Goal: Task Accomplishment & Management: Manage account settings

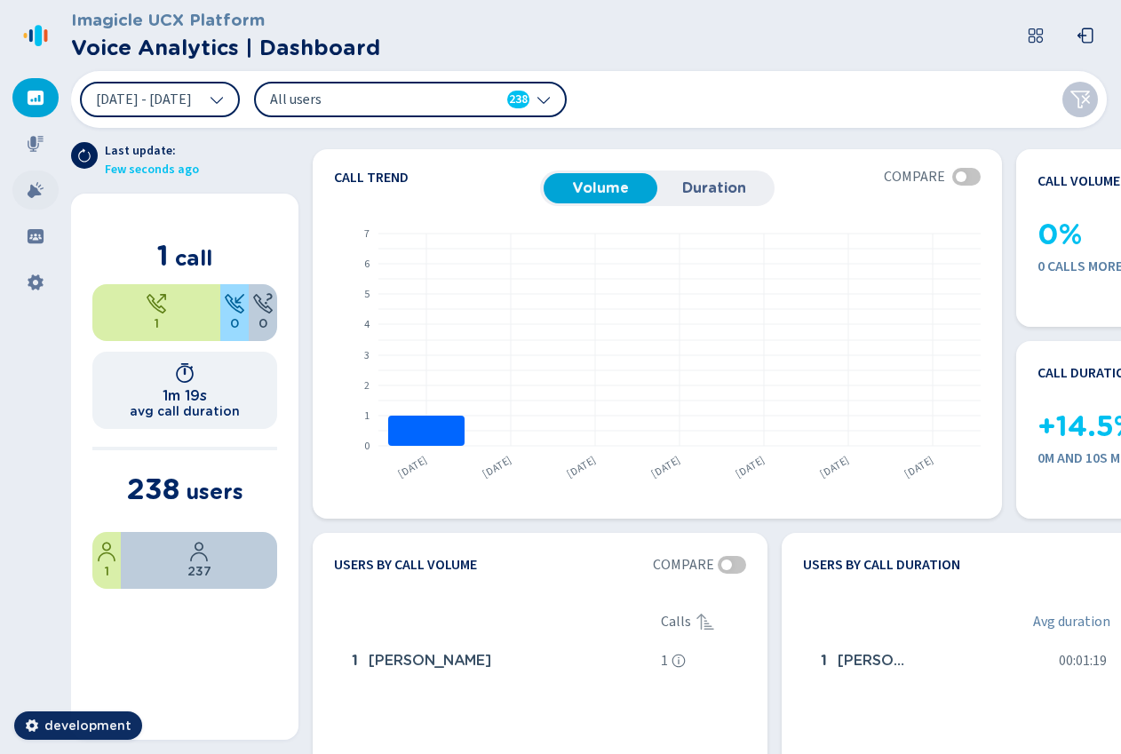
click at [36, 188] on icon at bounding box center [36, 190] width 18 height 18
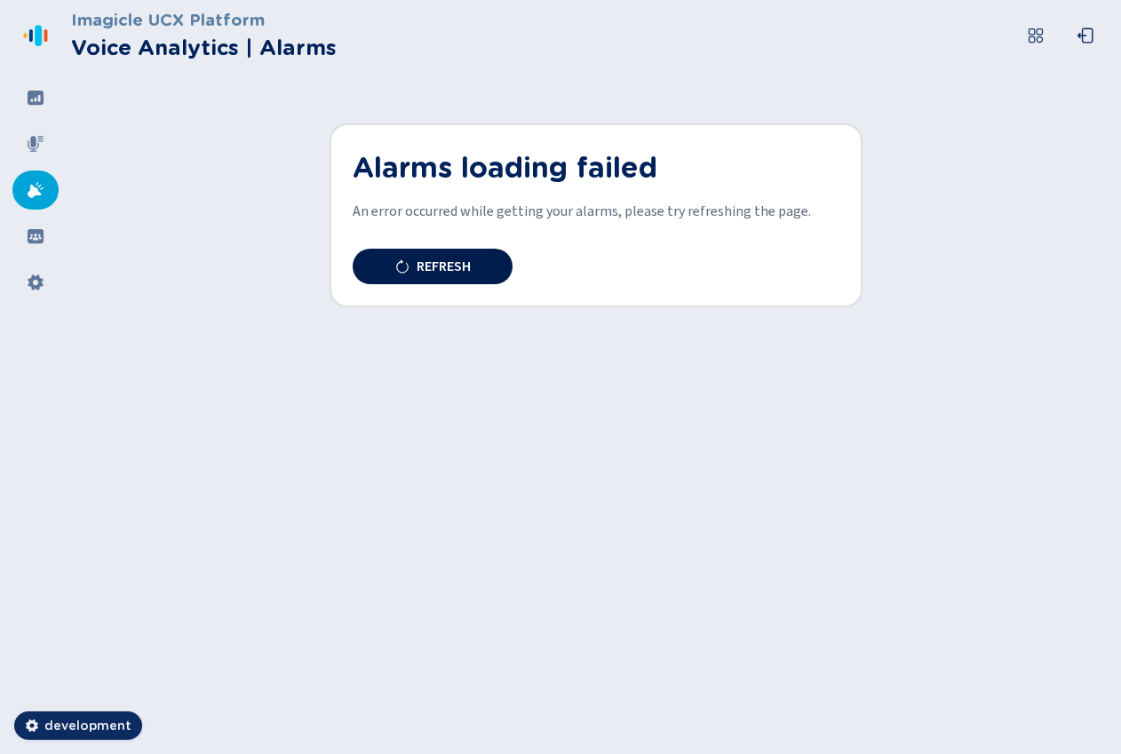
click at [443, 255] on button "Refresh" at bounding box center [433, 267] width 160 height 36
click at [443, 265] on span "Refresh" at bounding box center [444, 266] width 54 height 14
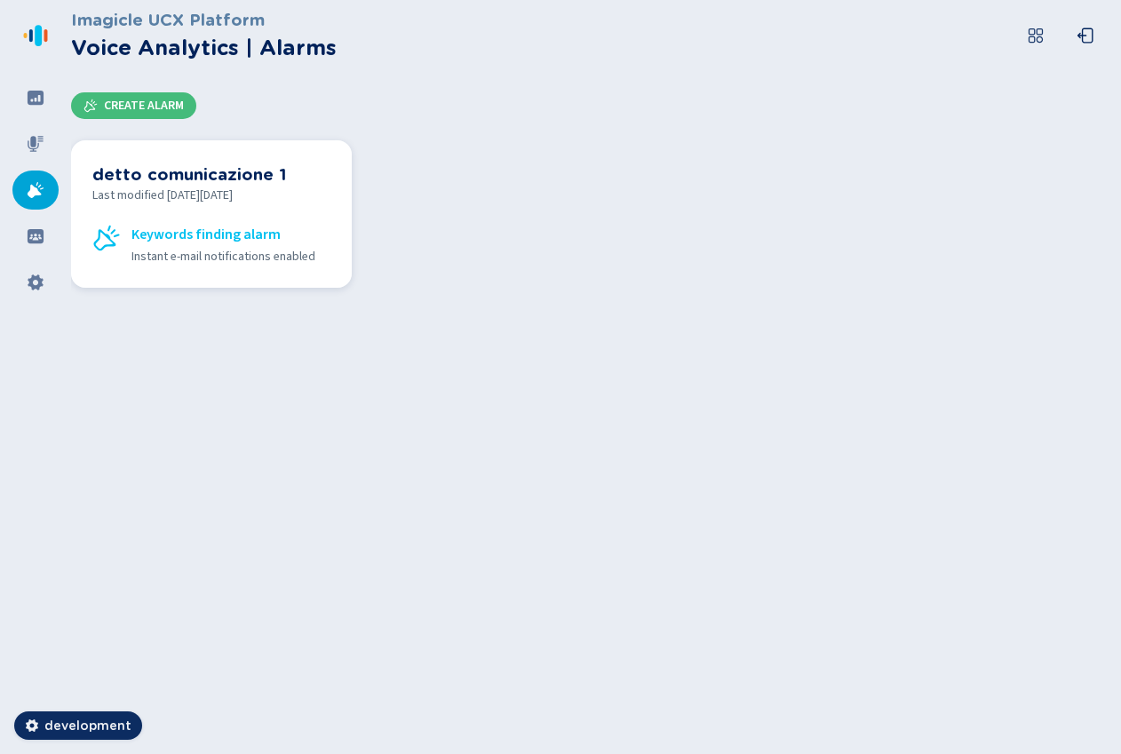
click at [238, 225] on span "Keywords finding alarm" at bounding box center [206, 234] width 149 height 21
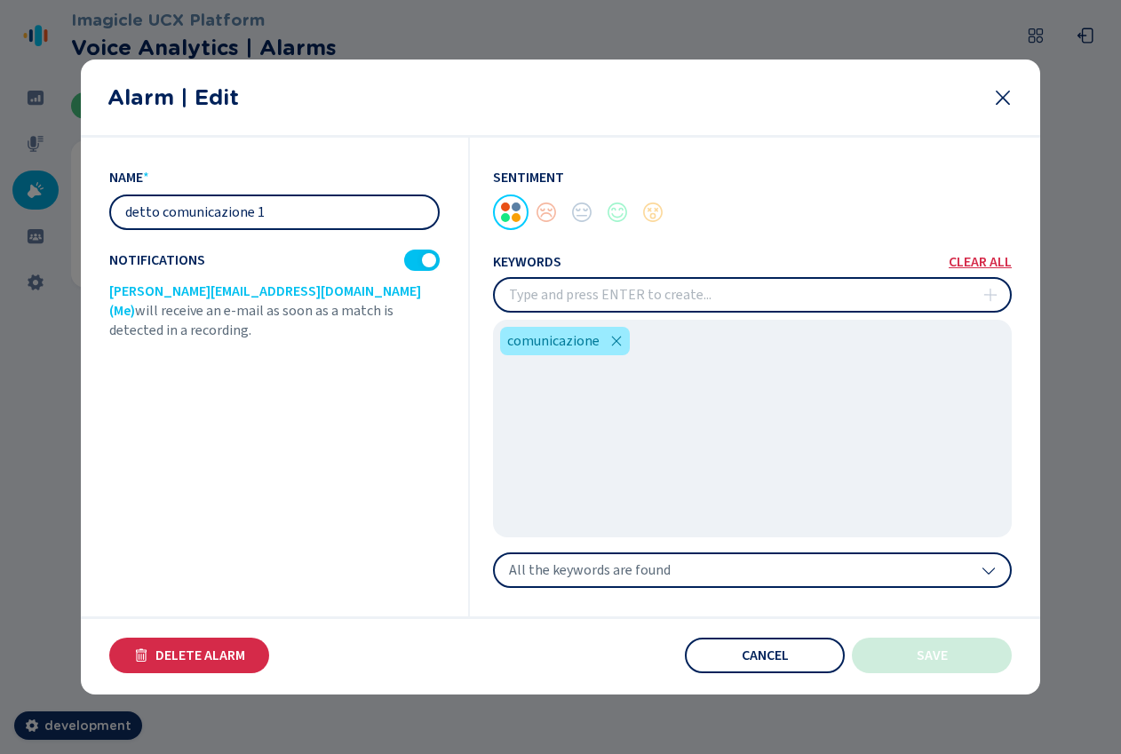
click at [293, 212] on input "detto comunicazione 1" at bounding box center [274, 212] width 327 height 32
type input "detto comunicazione"
click at [942, 650] on span "Save" at bounding box center [932, 656] width 31 height 14
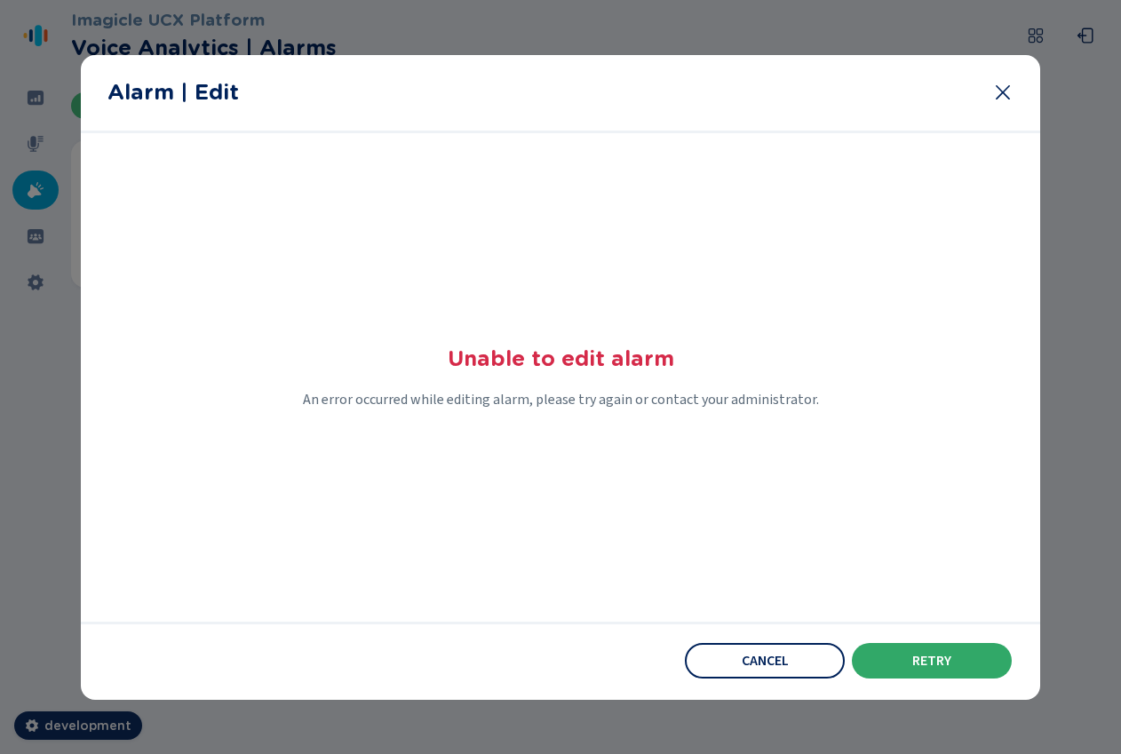
click at [926, 658] on span "Retry" at bounding box center [932, 661] width 39 height 14
click at [919, 661] on span "Retry" at bounding box center [932, 661] width 39 height 14
click at [923, 648] on button "Retry" at bounding box center [932, 661] width 160 height 36
click at [761, 677] on button "Cancel" at bounding box center [765, 661] width 160 height 36
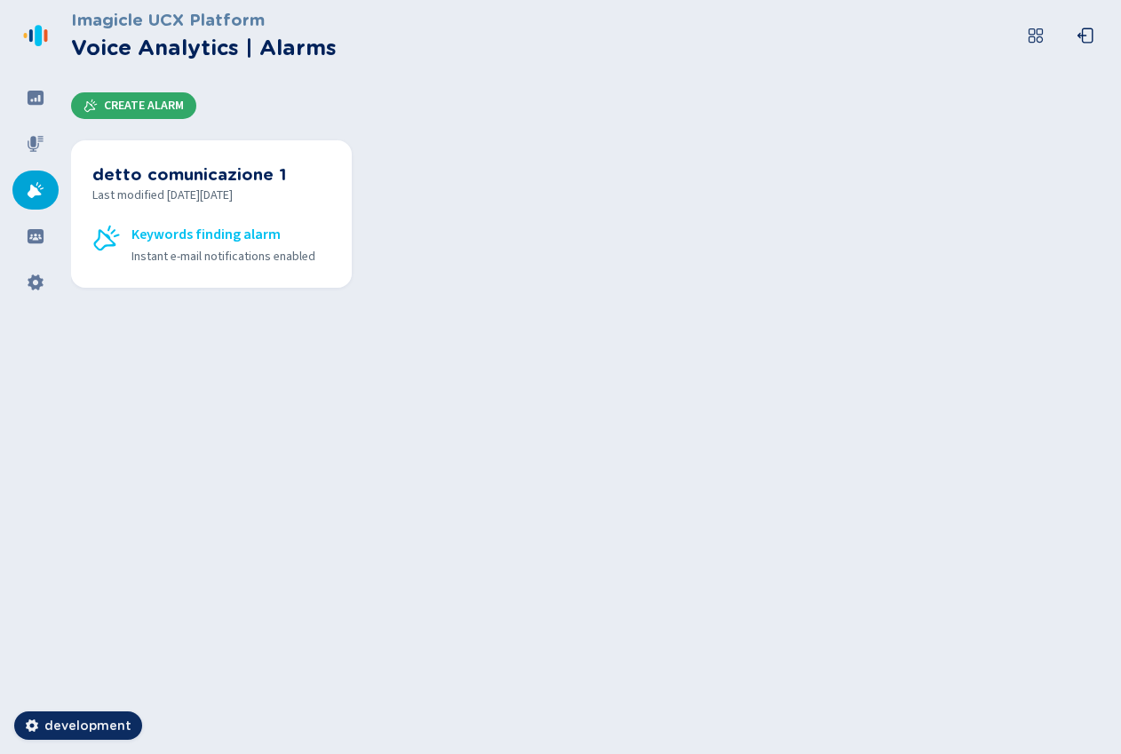
click at [138, 92] on button "Create Alarm" at bounding box center [133, 105] width 125 height 27
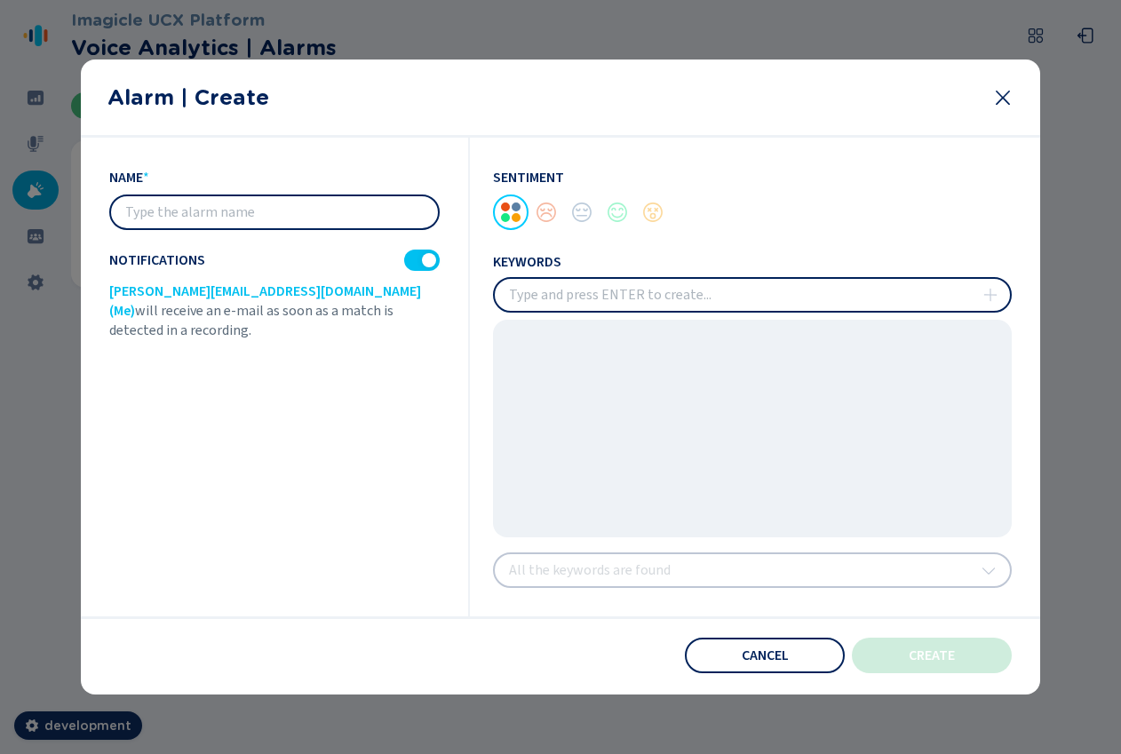
click at [299, 222] on input "text" at bounding box center [274, 212] width 327 height 32
type input "bla bla bla"
click at [427, 258] on div at bounding box center [429, 260] width 14 height 14
click at [734, 295] on input "insert" at bounding box center [752, 295] width 515 height 32
click at [579, 218] on div at bounding box center [582, 213] width 36 height 36
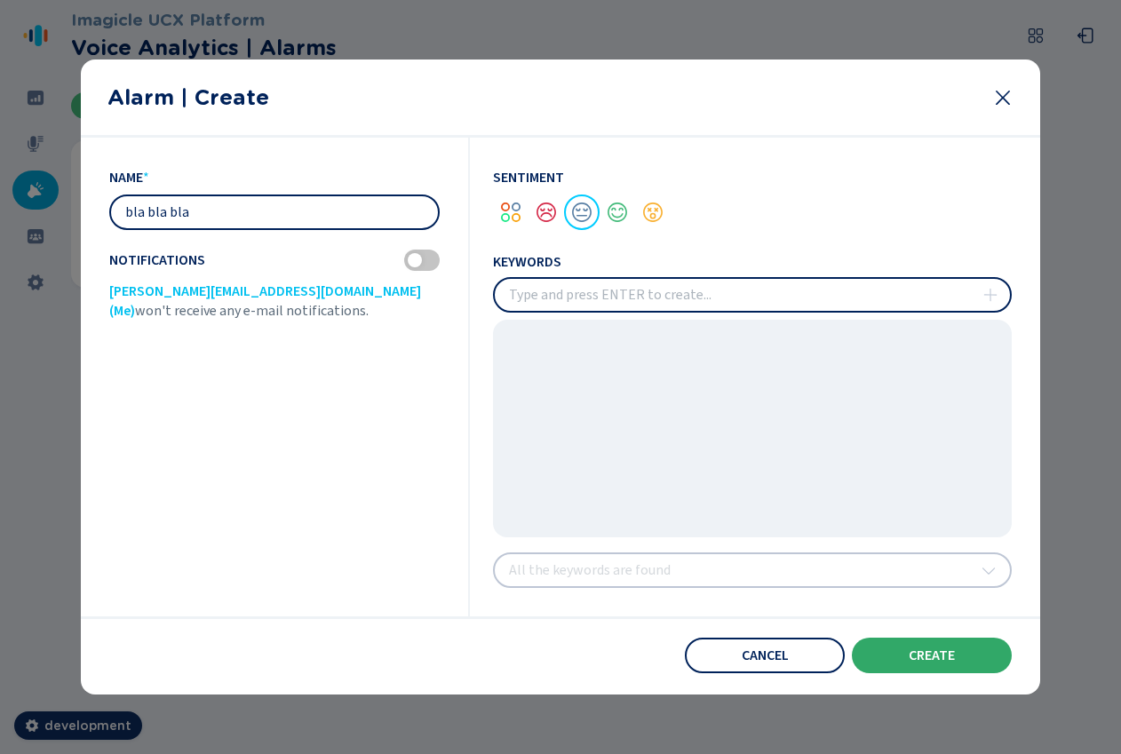
click at [961, 649] on button "create" at bounding box center [932, 656] width 160 height 36
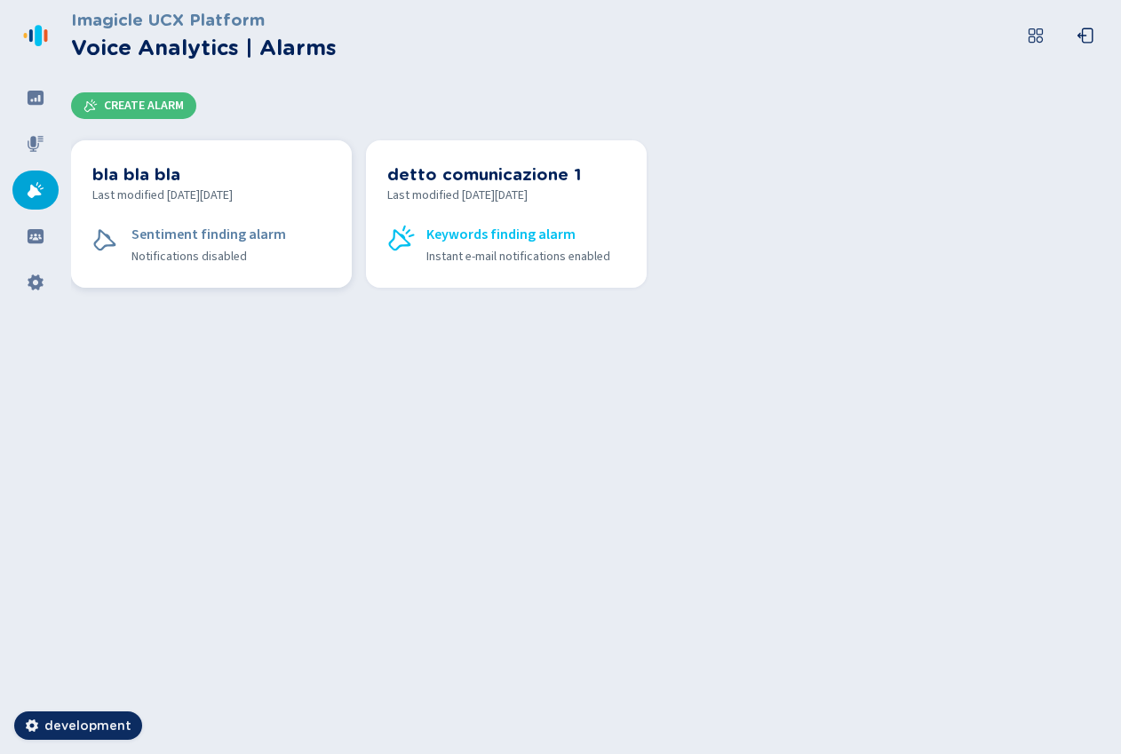
click at [157, 175] on h3 "bla bla bla" at bounding box center [211, 174] width 238 height 25
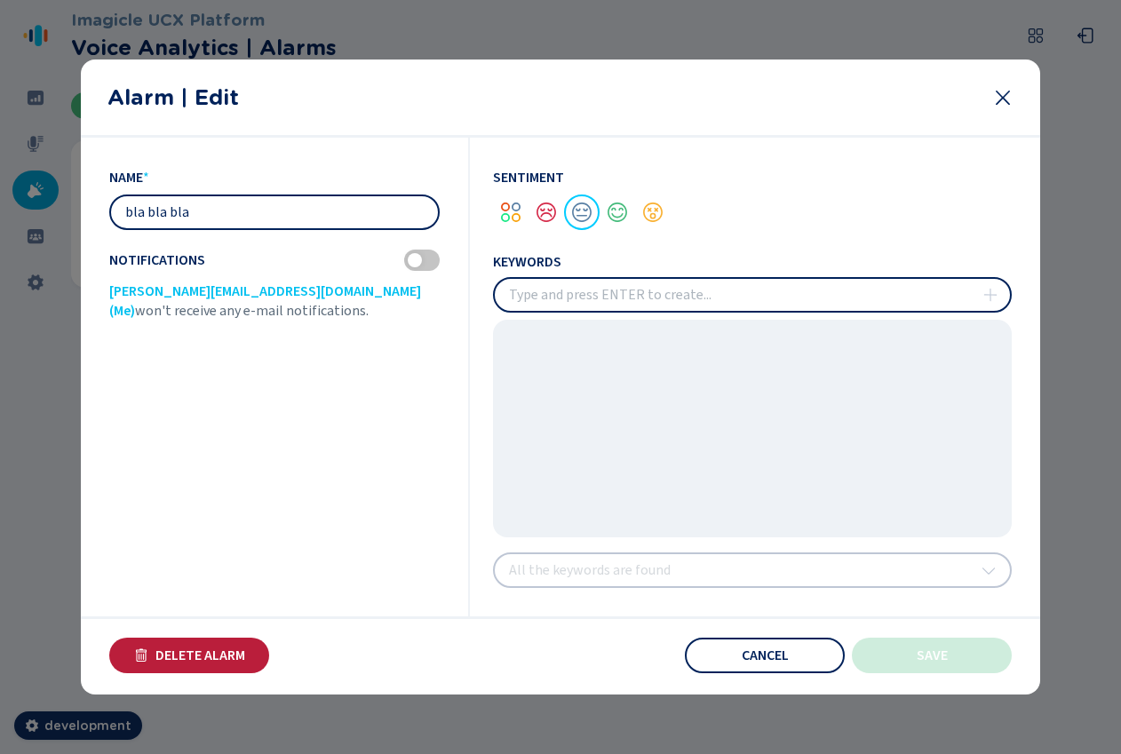
click at [207, 642] on button "Delete Alarm" at bounding box center [189, 656] width 160 height 36
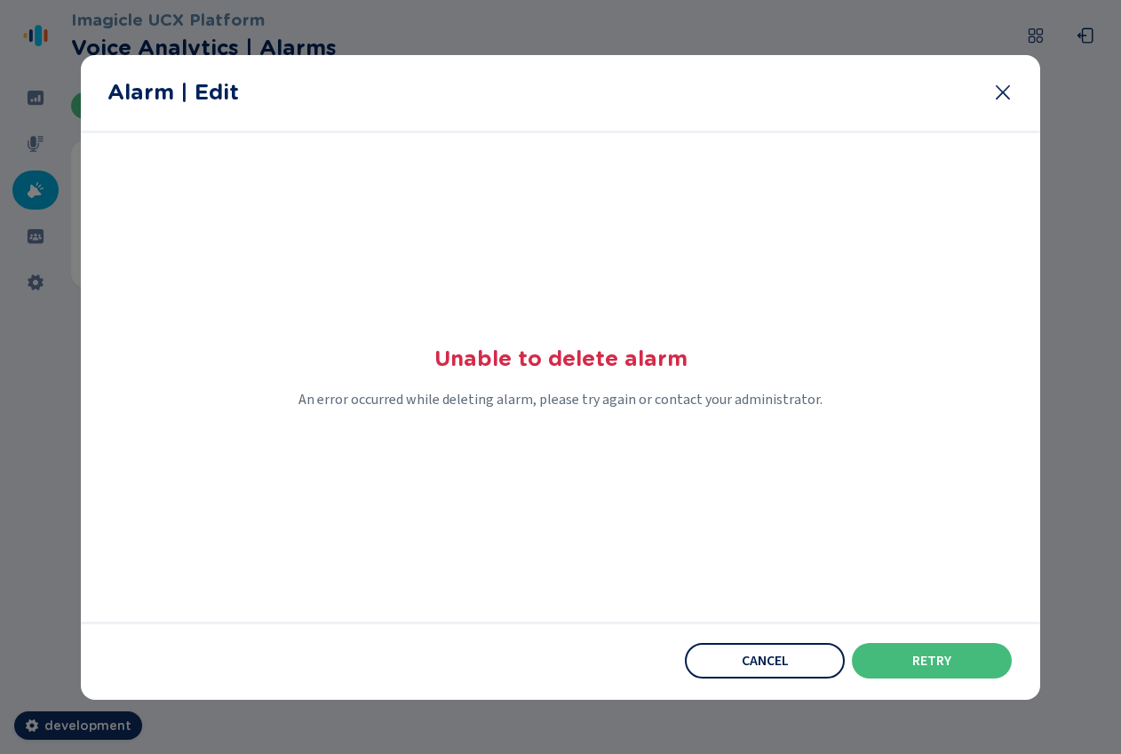
click at [808, 659] on button "Cancel" at bounding box center [765, 661] width 160 height 36
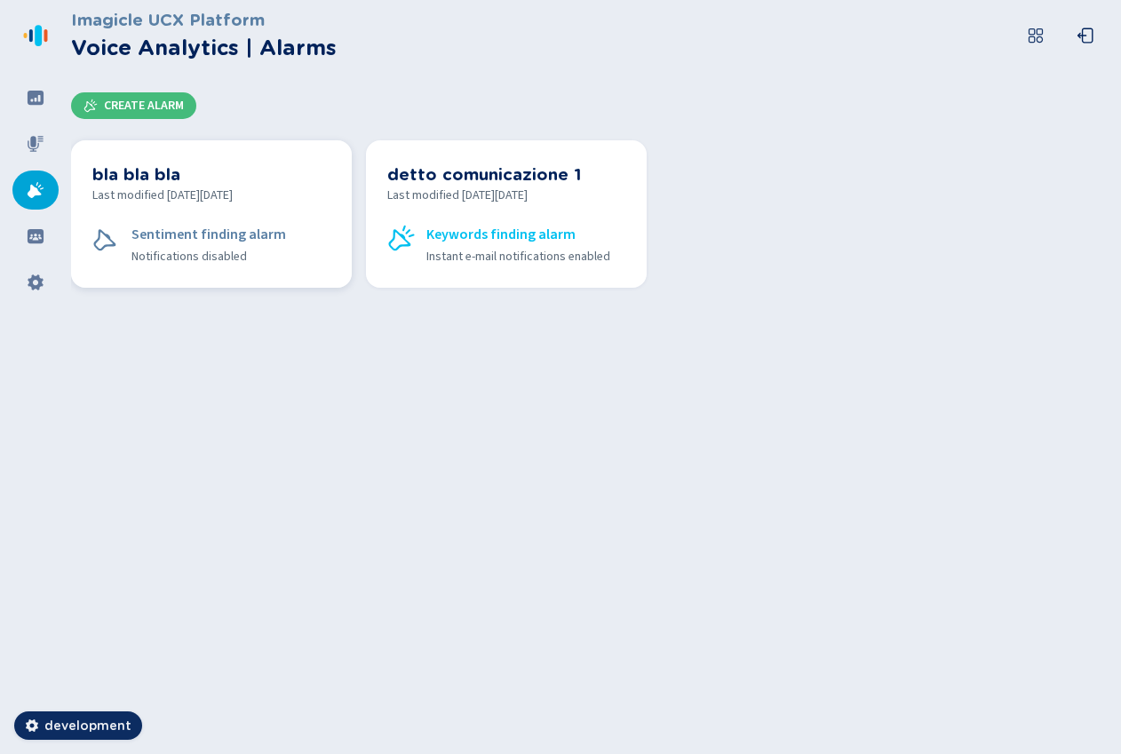
click at [288, 205] on span "Last modified [DATE][DATE]" at bounding box center [211, 196] width 238 height 19
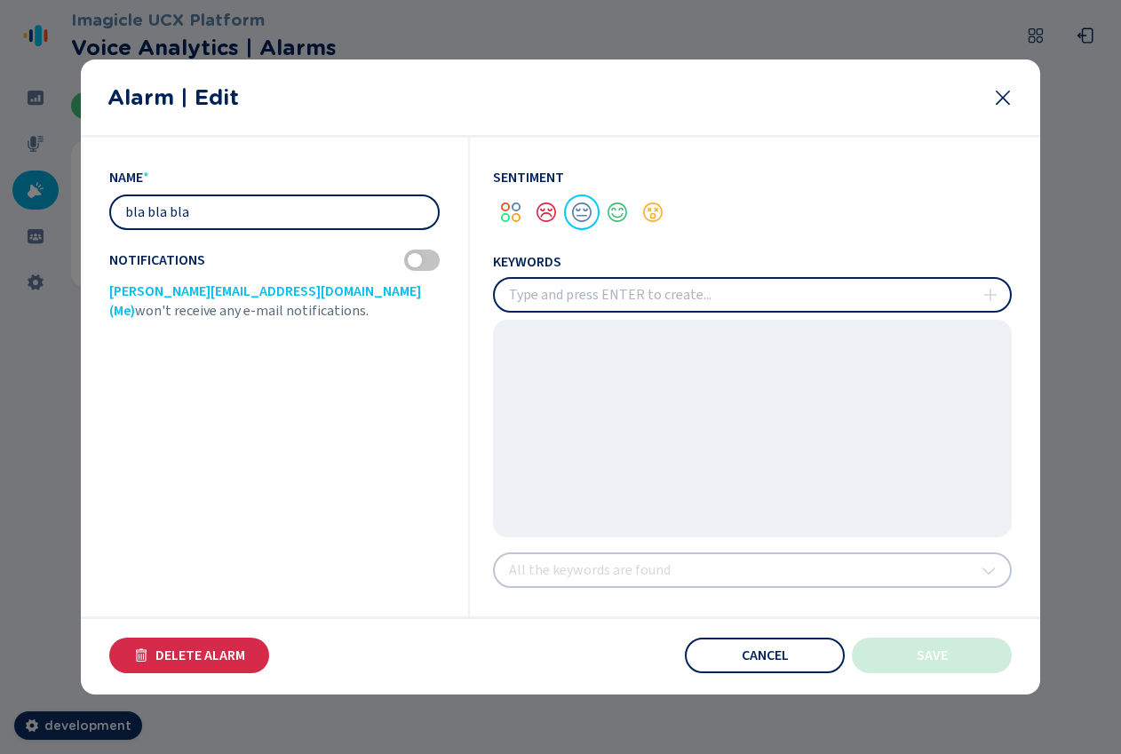
click at [297, 219] on input "bla bla bla" at bounding box center [274, 212] width 327 height 32
type input "bla bla bla1"
click at [913, 655] on button "Save" at bounding box center [932, 656] width 160 height 36
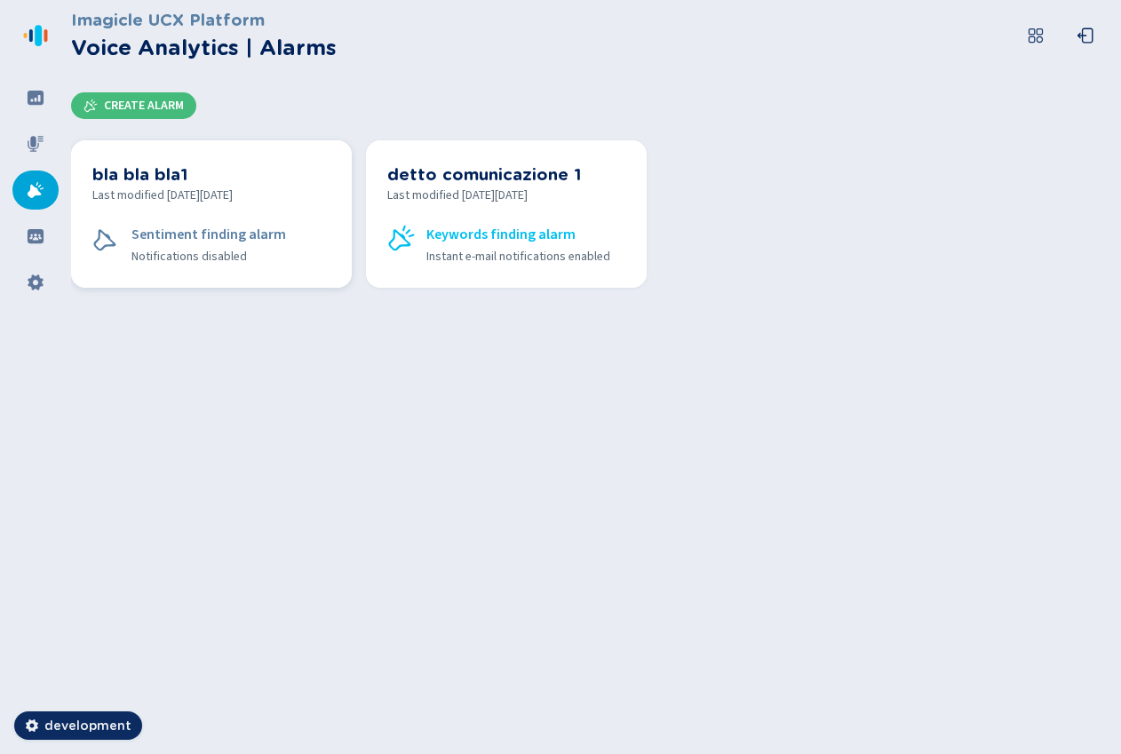
click at [280, 219] on div "bla bla bla1 Last modified [DATE][DATE] Sentiment finding alarm Notifications d…" at bounding box center [211, 214] width 238 height 105
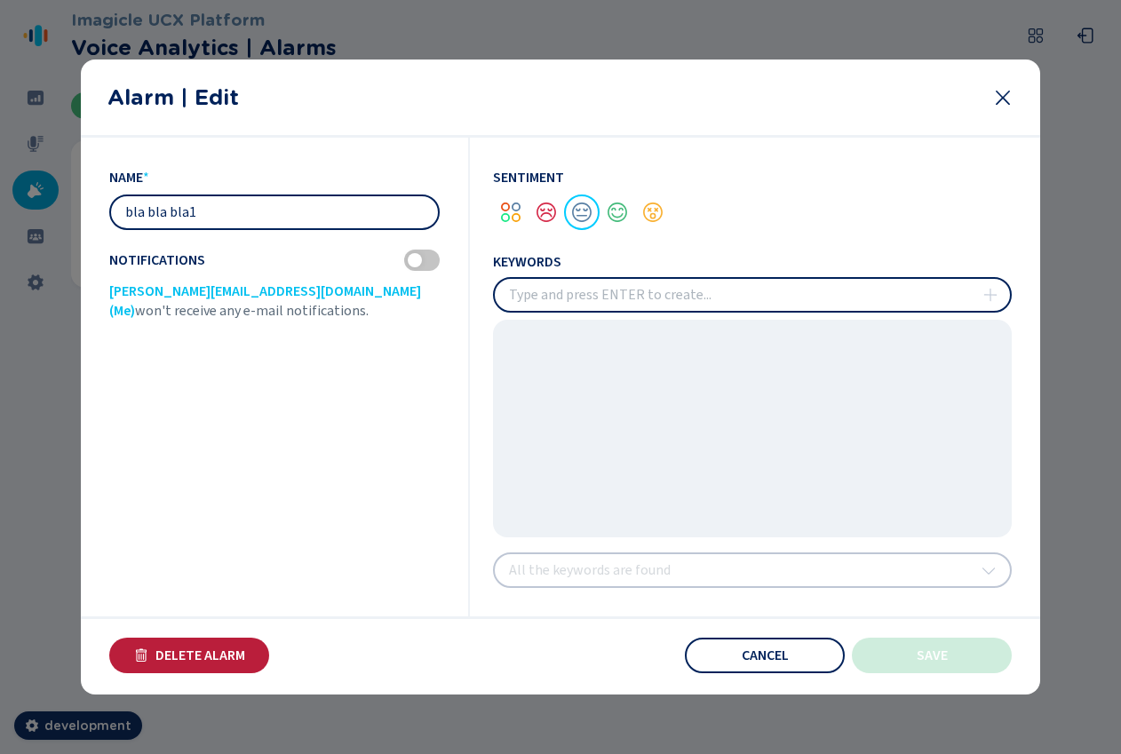
click at [180, 650] on span "Delete Alarm" at bounding box center [201, 656] width 90 height 14
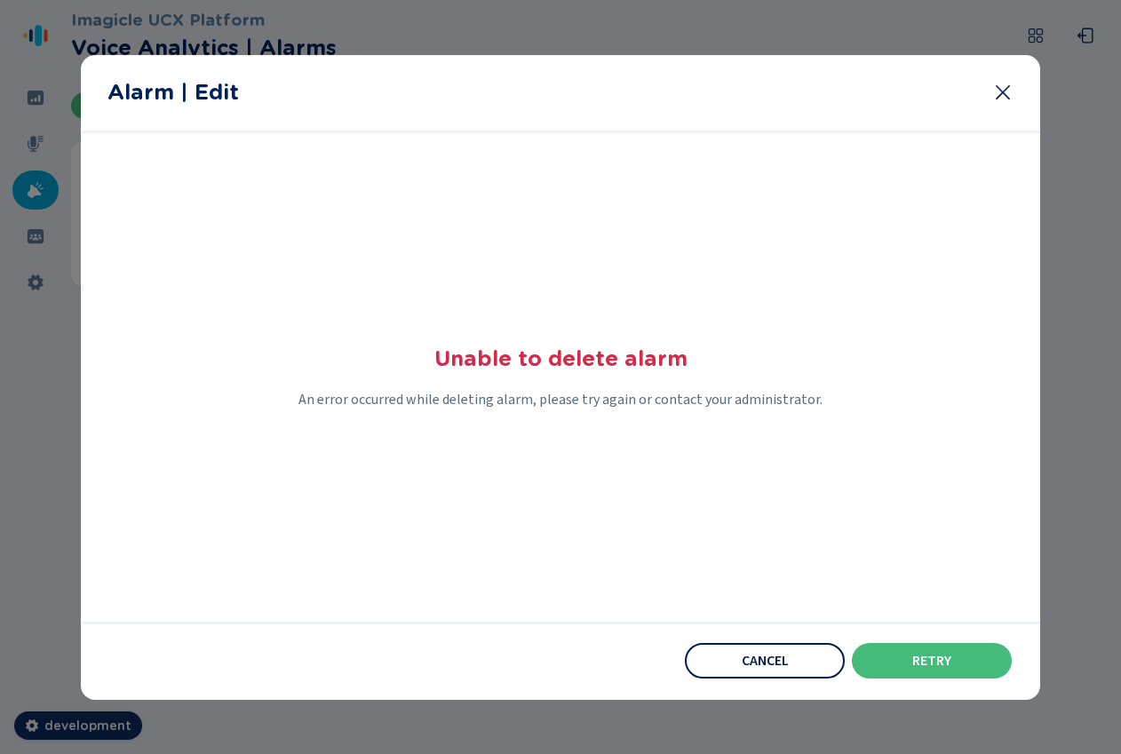
click at [782, 659] on span "Cancel" at bounding box center [765, 661] width 47 height 14
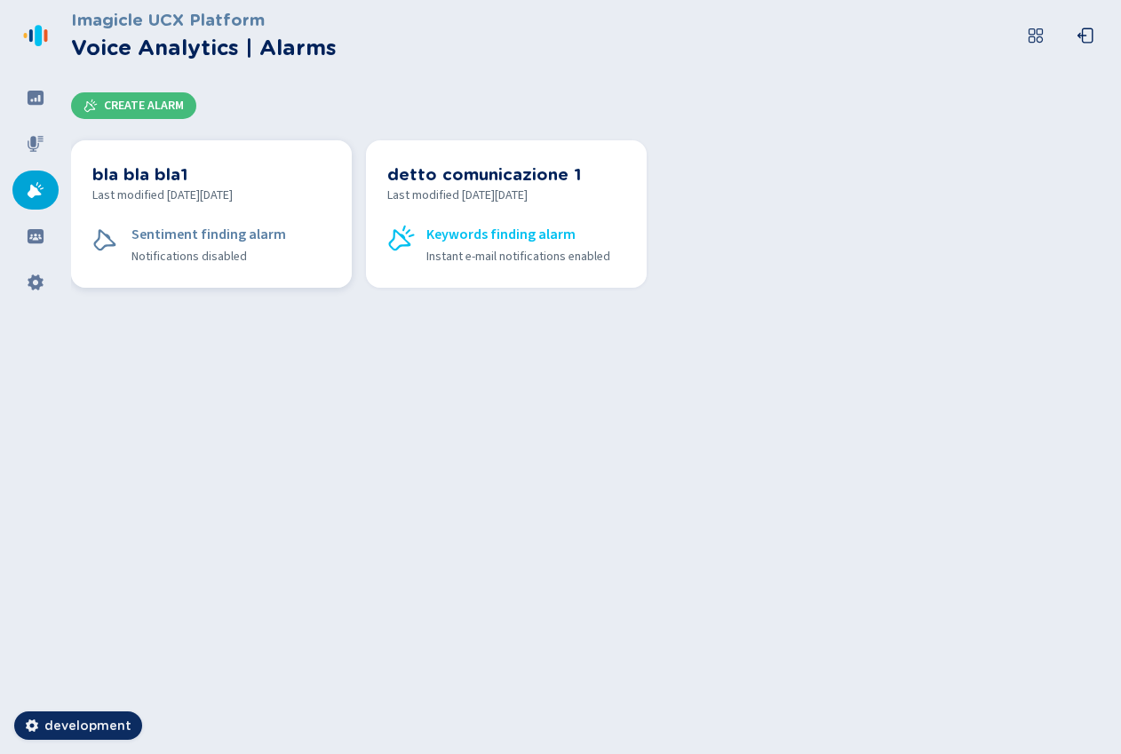
click at [260, 165] on h3 "bla bla bla1" at bounding box center [211, 174] width 238 height 25
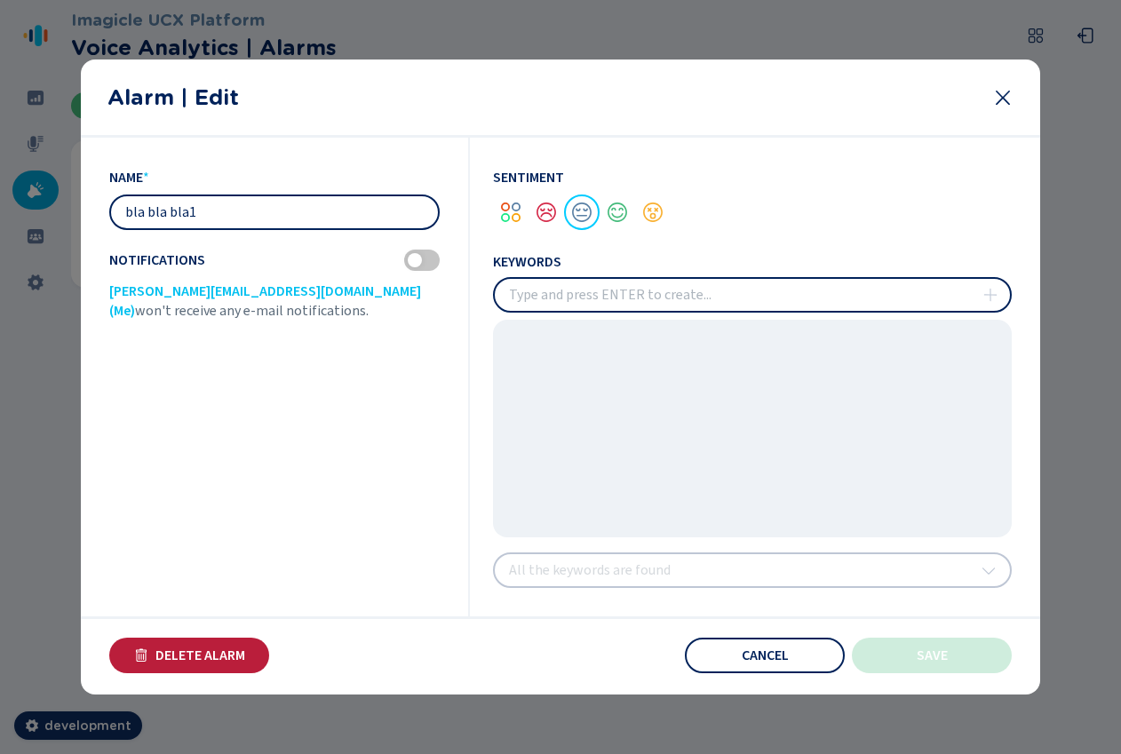
click at [224, 656] on span "Delete Alarm" at bounding box center [201, 656] width 90 height 14
